Goal: Task Accomplishment & Management: Complete application form

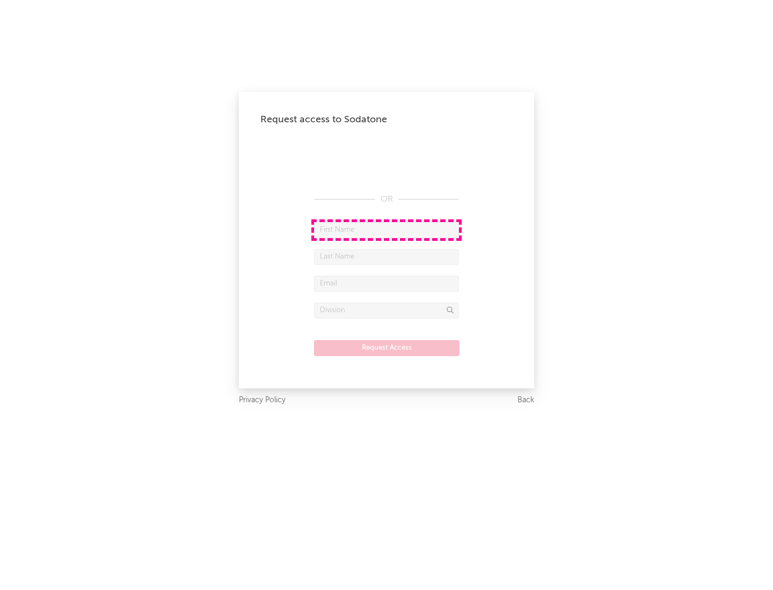
click at [386, 230] on input "text" at bounding box center [386, 230] width 145 height 16
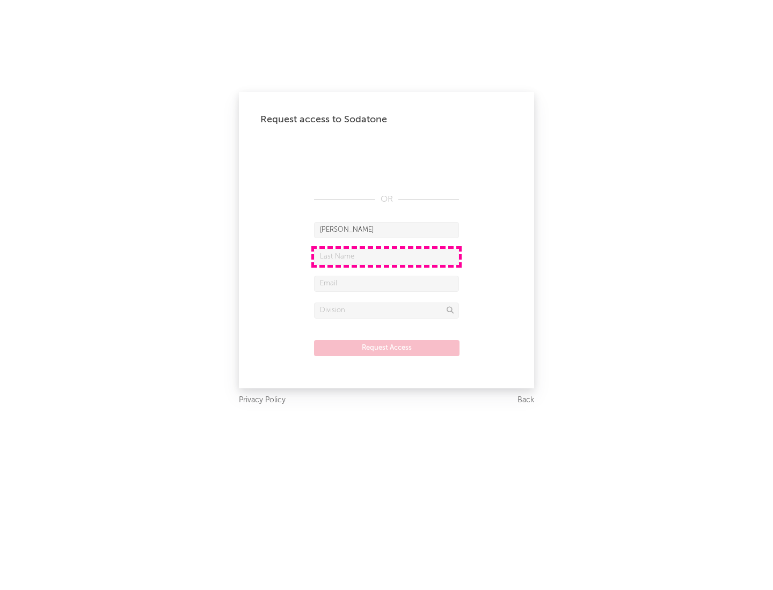
type input "[PERSON_NAME]"
click at [386, 257] on input "text" at bounding box center [386, 257] width 145 height 16
type input "[PERSON_NAME]"
click at [386, 283] on input "text" at bounding box center [386, 284] width 145 height 16
type input "[EMAIL_ADDRESS][DOMAIN_NAME]"
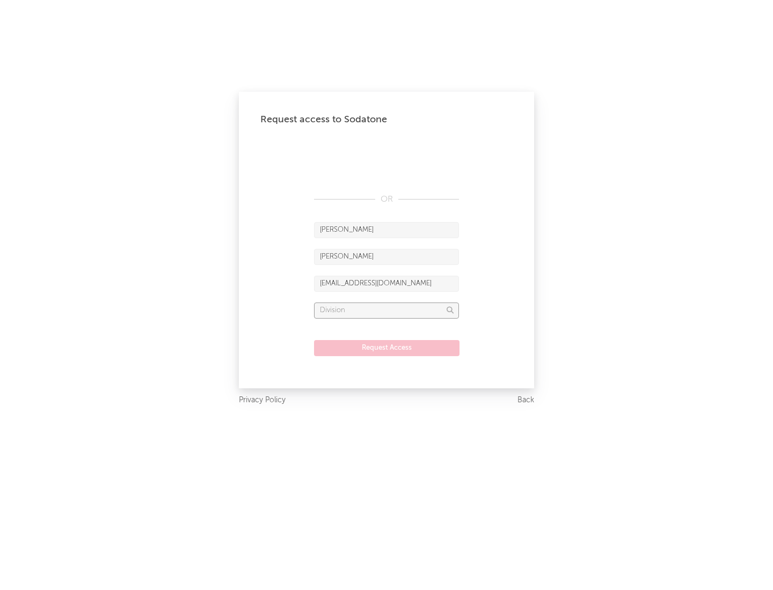
click at [386, 310] on input "text" at bounding box center [386, 311] width 145 height 16
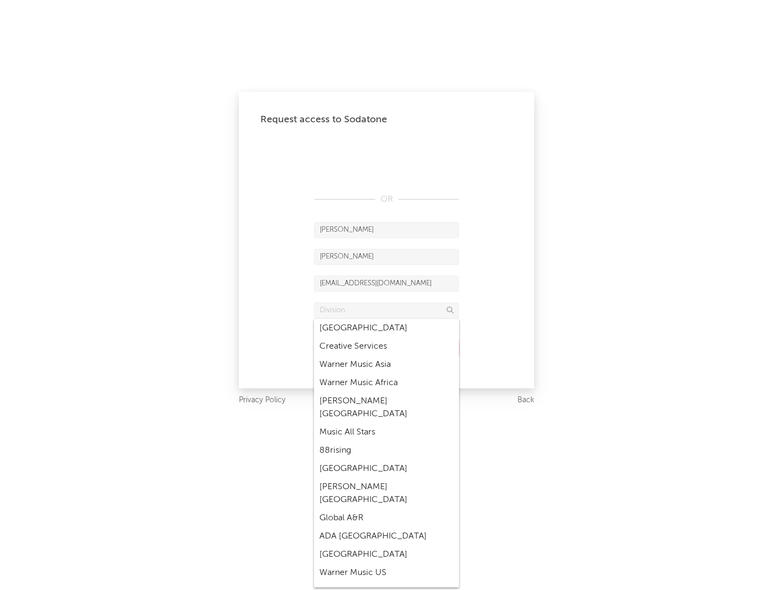
click at [386, 424] on div "Music All Stars" at bounding box center [386, 433] width 145 height 18
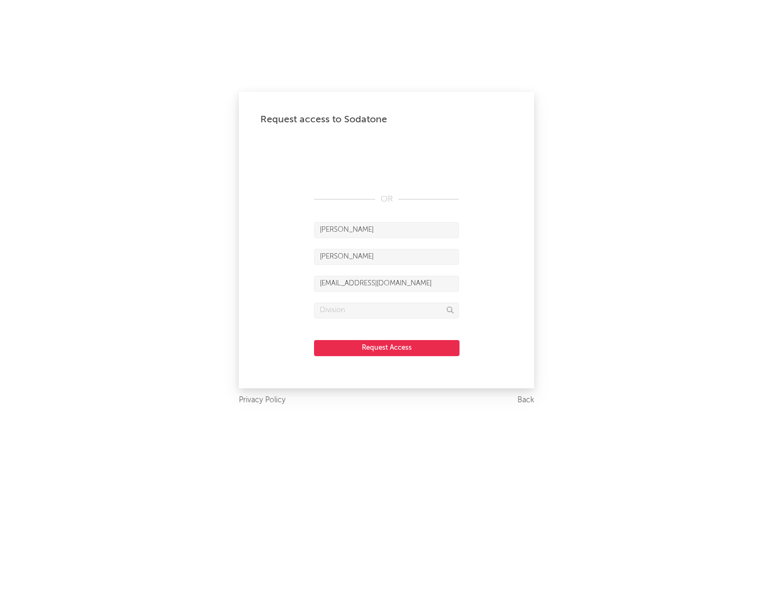
type input "Music All Stars"
click at [386, 348] on button "Request Access" at bounding box center [386, 348] width 145 height 16
